Goal: Navigation & Orientation: Find specific page/section

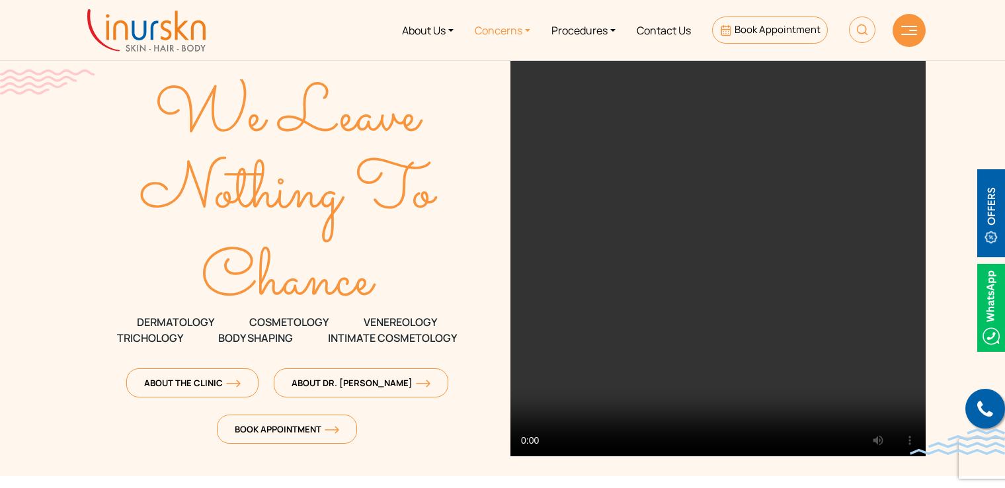
click at [486, 30] on link "Concerns" at bounding box center [502, 30] width 77 height 50
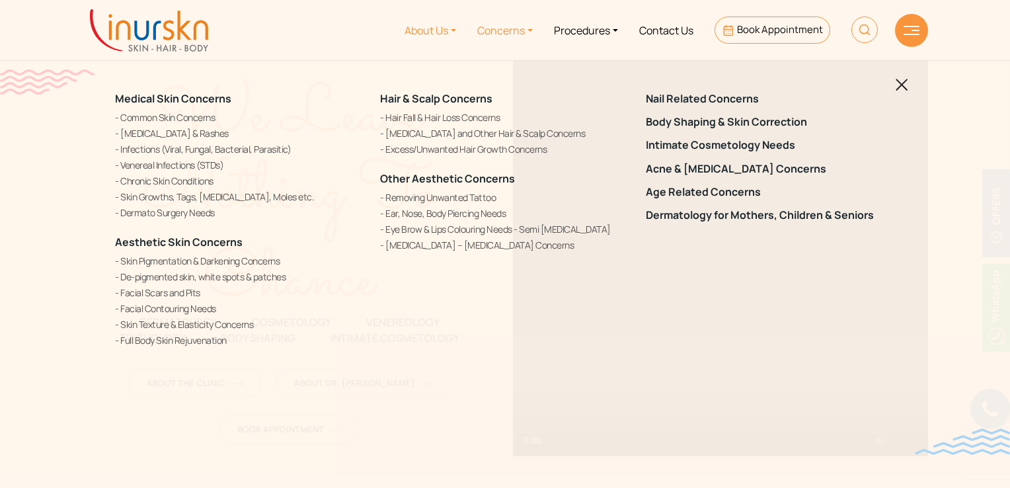
click at [444, 25] on link "About Us" at bounding box center [430, 30] width 73 height 50
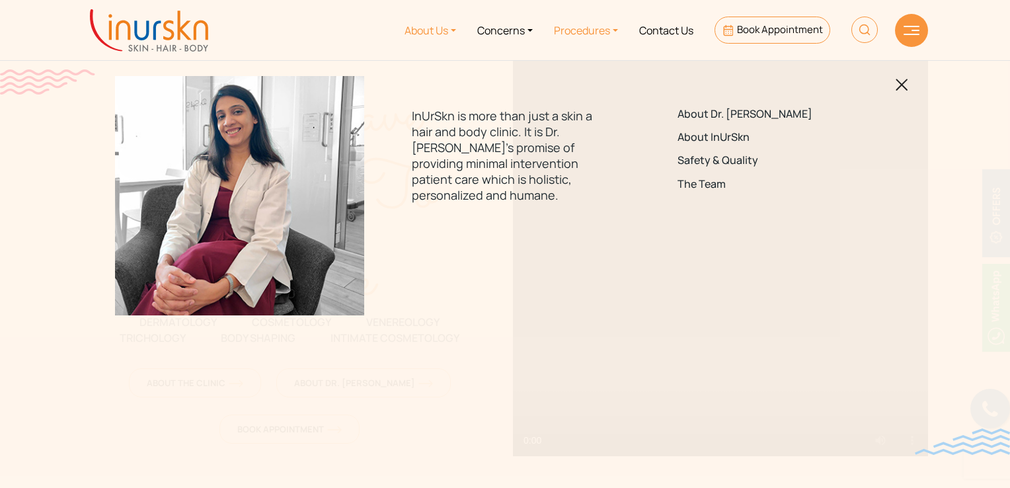
click at [584, 25] on link "Procedures" at bounding box center [585, 30] width 85 height 50
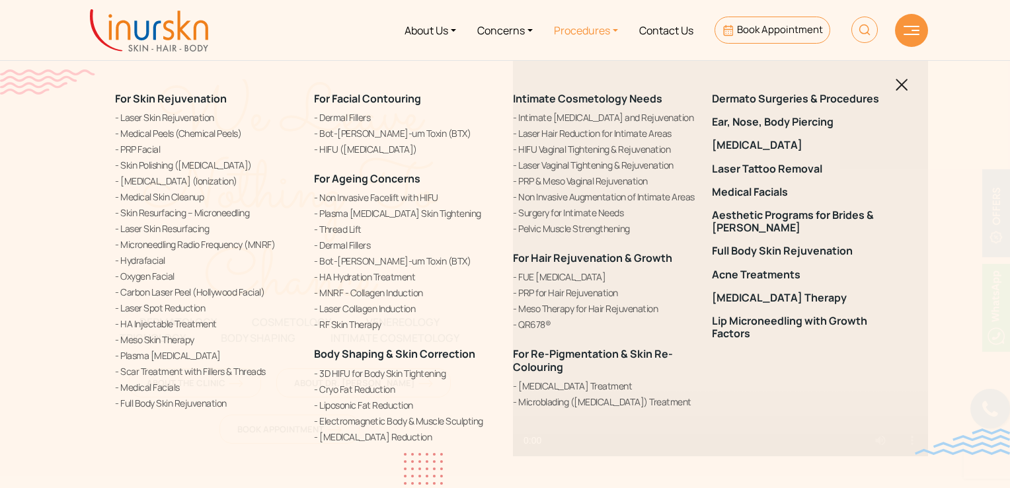
click at [899, 93] on div "Dermato Surgeries & Procedures Ear, Nose, Body Piercing [MEDICAL_DATA] Laser Ta…" at bounding box center [803, 277] width 199 height 368
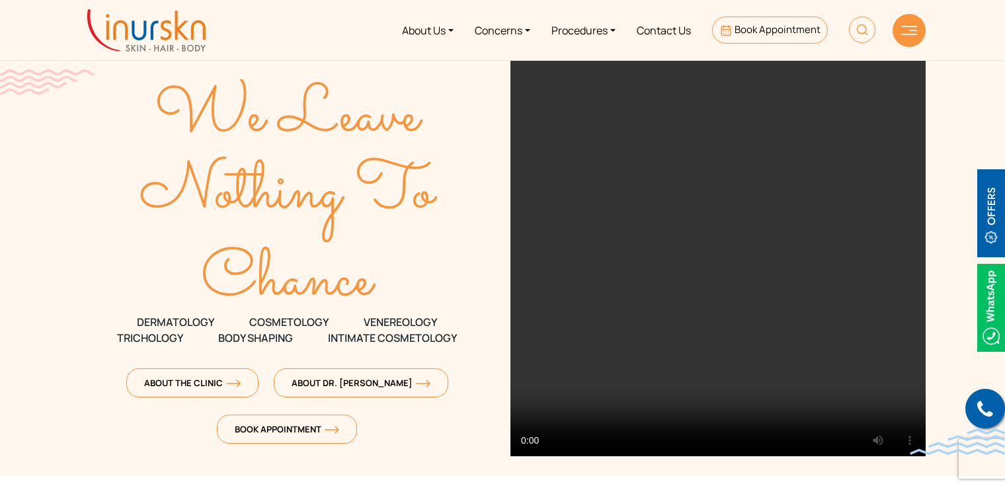
drag, startPoint x: 899, startPoint y: 91, endPoint x: 859, endPoint y: 229, distance: 143.3
click at [859, 229] on body "Enquiry Form Submit Offers & Pricing View All Permanent Laser Hair Reduction – …" at bounding box center [502, 244] width 1005 height 488
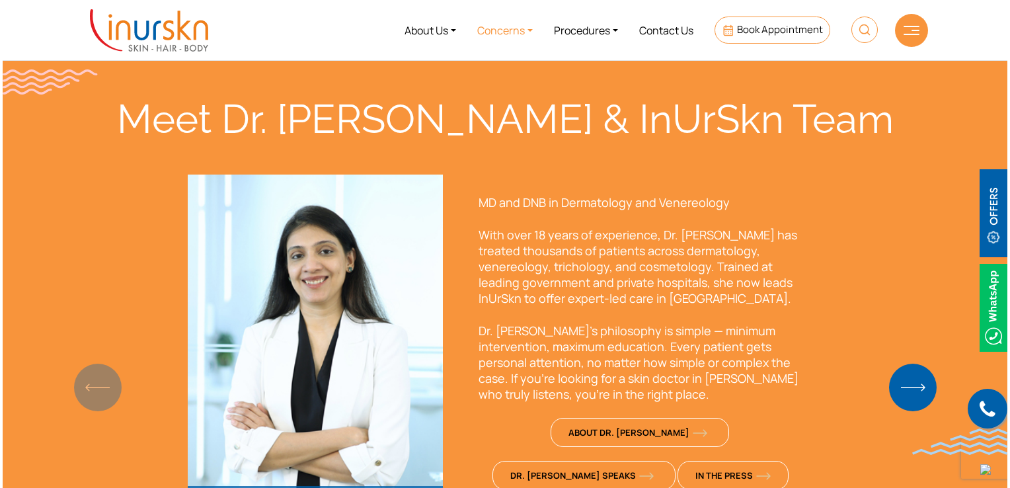
scroll to position [409, 0]
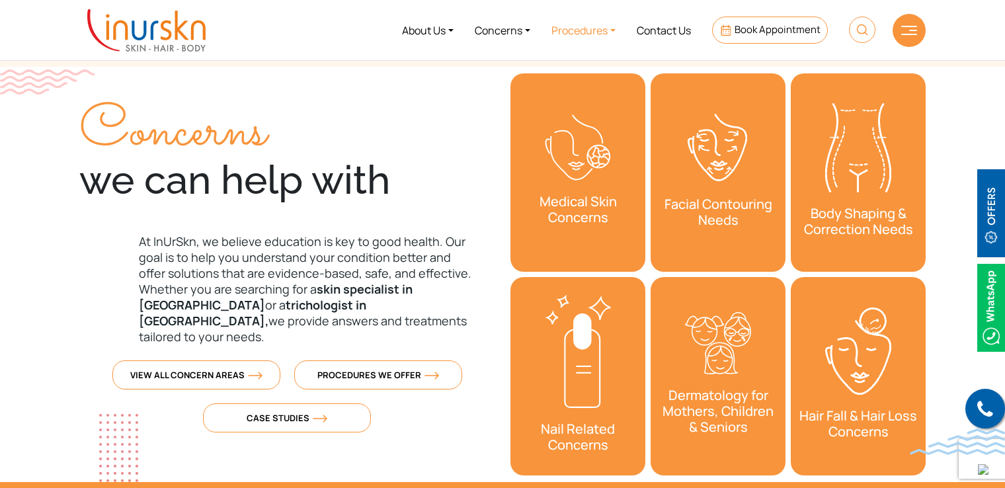
click at [597, 36] on link "Procedures" at bounding box center [583, 30] width 85 height 50
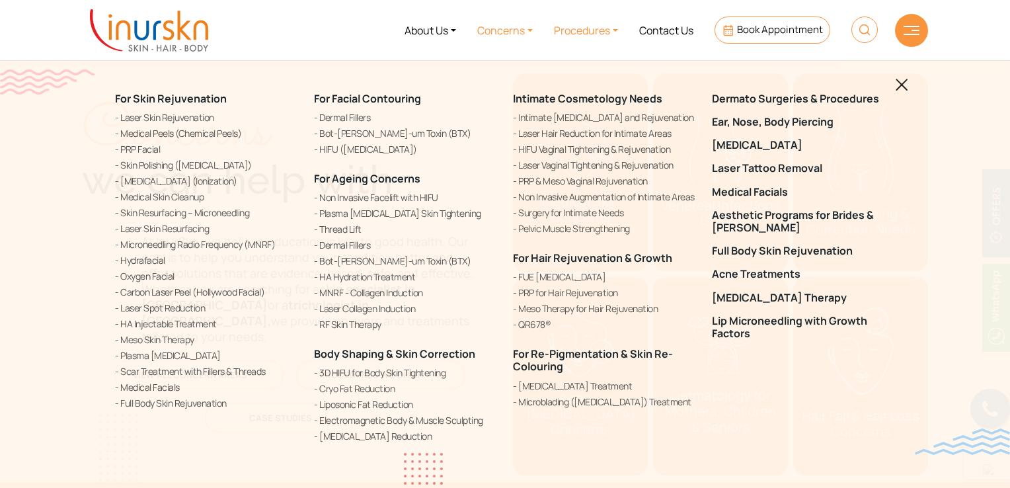
click at [520, 26] on link "Concerns" at bounding box center [505, 30] width 77 height 50
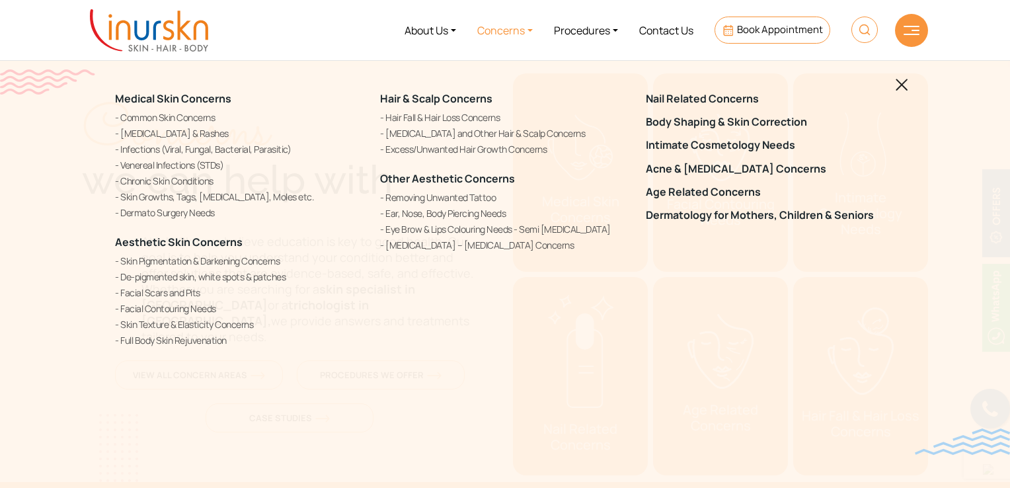
click at [196, 34] on img at bounding box center [149, 30] width 118 height 42
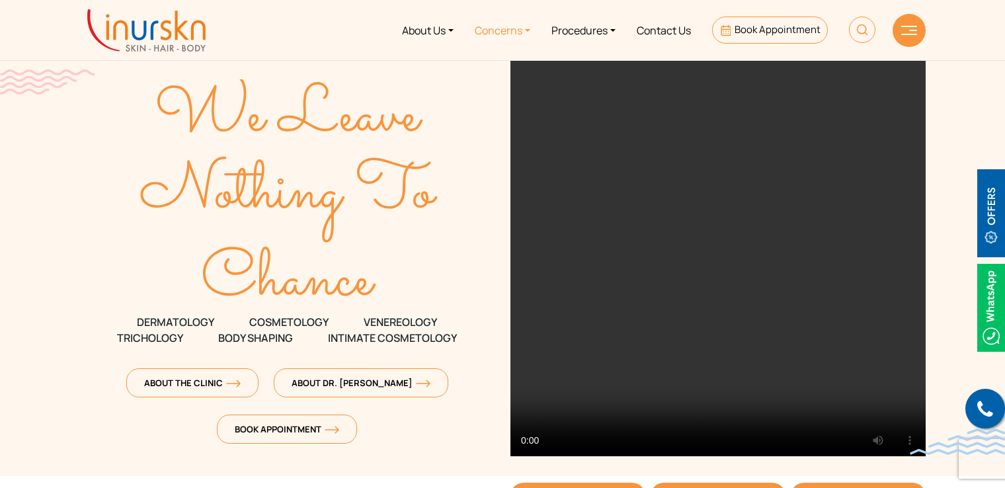
click at [503, 26] on link "Concerns" at bounding box center [502, 30] width 77 height 50
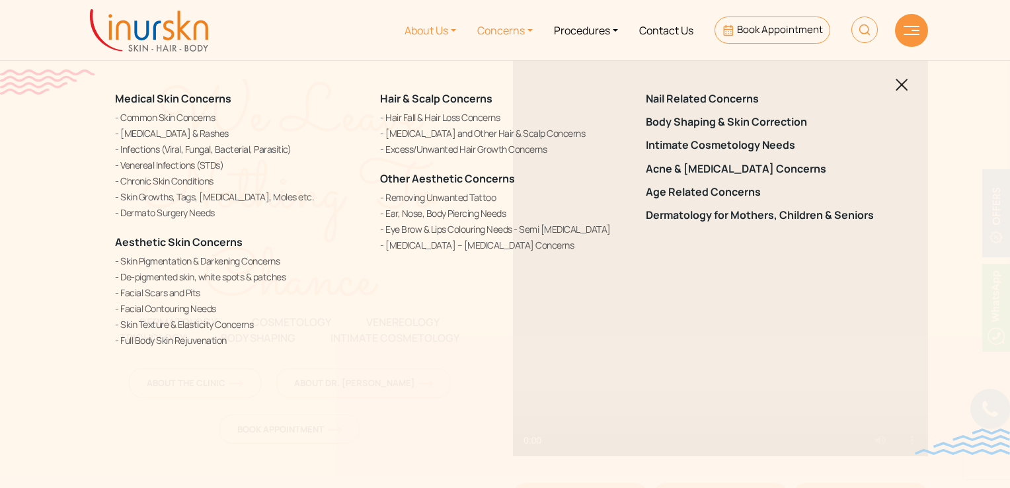
click at [417, 32] on link "About Us" at bounding box center [430, 30] width 73 height 50
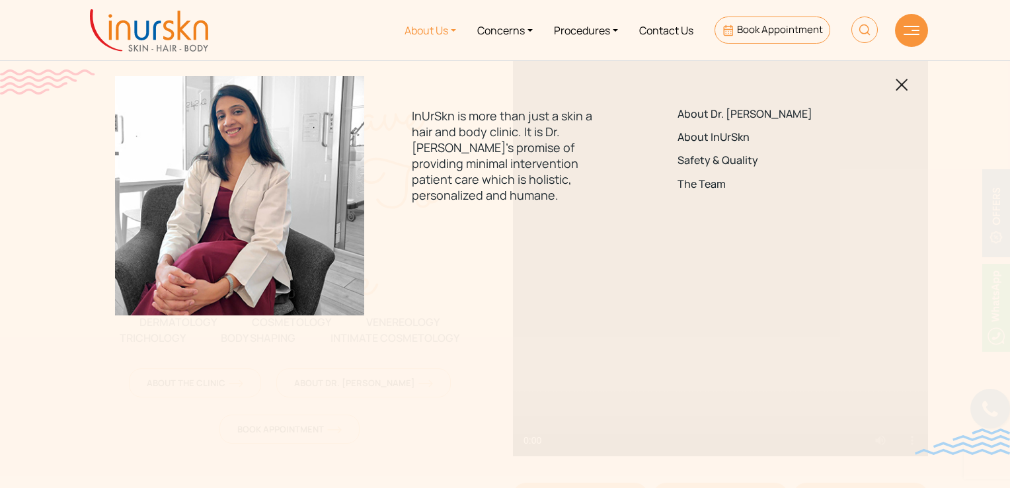
click at [902, 81] on img at bounding box center [902, 85] width 13 height 13
